Goal: Task Accomplishment & Management: Use online tool/utility

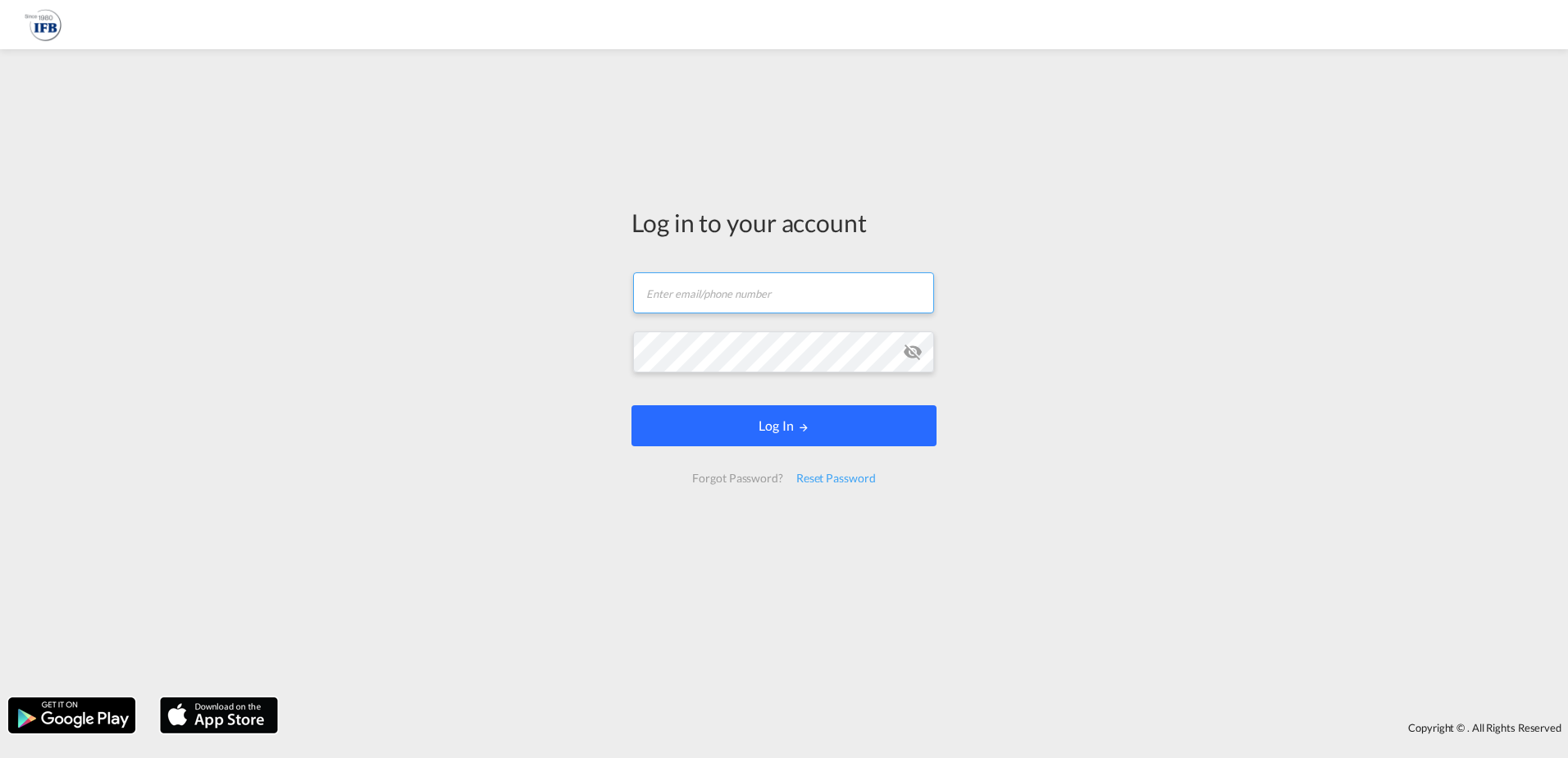
type input "[PERSON_NAME][EMAIL_ADDRESS][PERSON_NAME][DOMAIN_NAME]"
click at [680, 430] on button "Log In" at bounding box center [784, 425] width 305 height 41
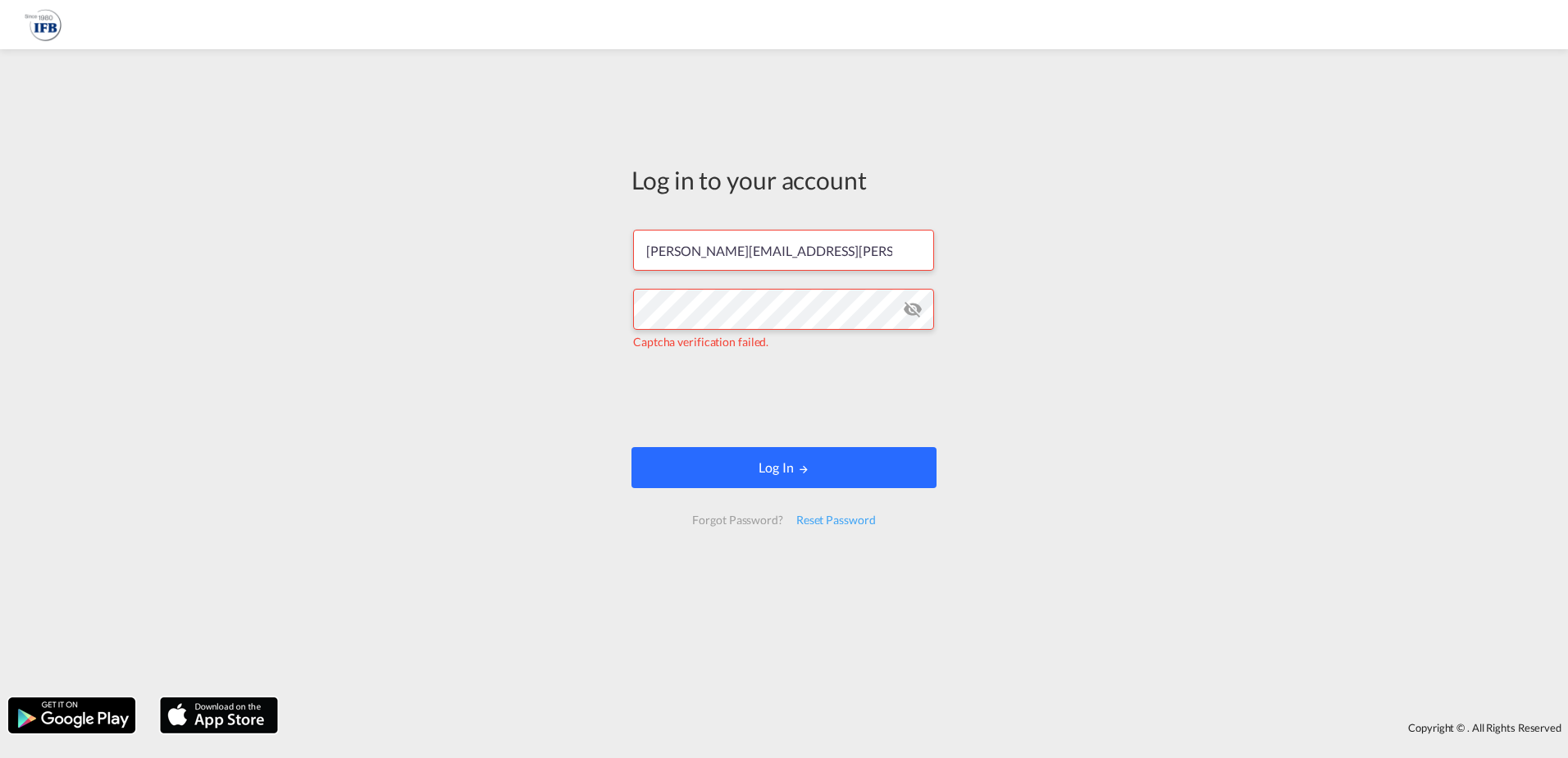
click at [769, 469] on button "Log In" at bounding box center [784, 467] width 305 height 41
